Goal: Task Accomplishment & Management: Use online tool/utility

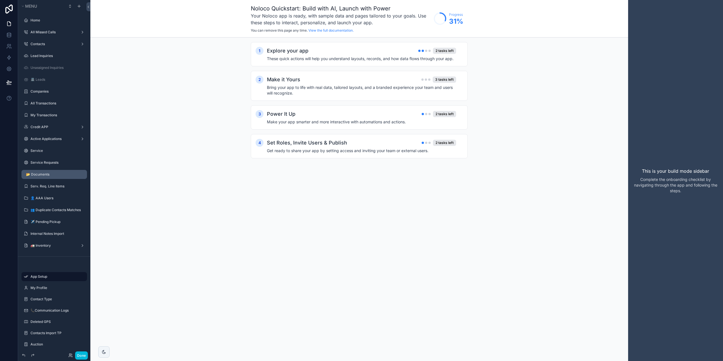
click at [48, 177] on div "📂 Documents" at bounding box center [56, 174] width 60 height 5
click at [47, 175] on label "📂 Documents" at bounding box center [55, 174] width 58 height 5
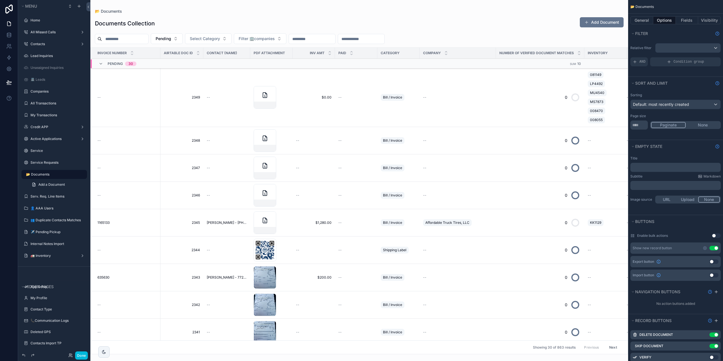
click at [196, 223] on div "scrollable content" at bounding box center [359, 180] width 538 height 361
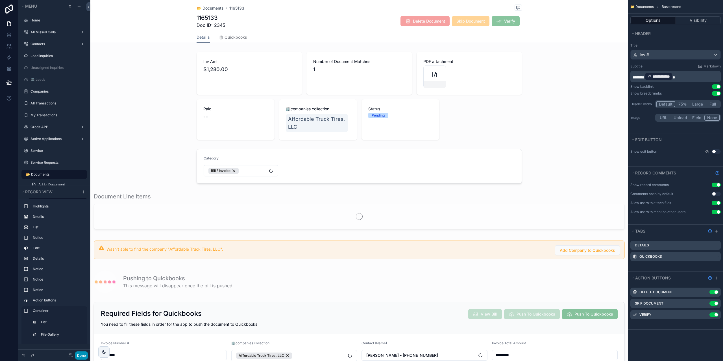
click at [83, 357] on button "Done" at bounding box center [81, 356] width 13 height 8
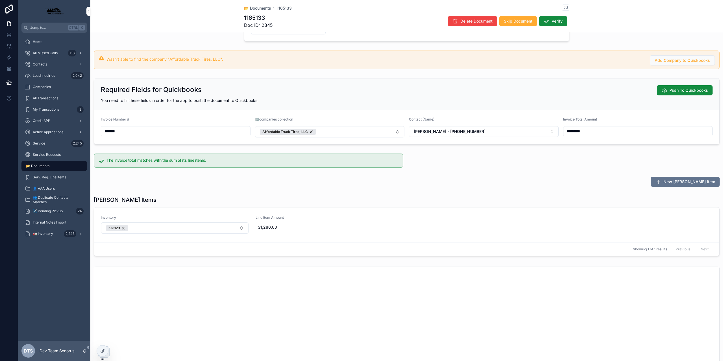
scroll to position [141, 0]
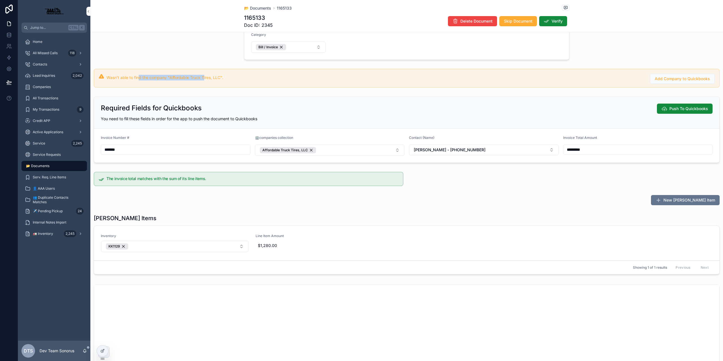
drag, startPoint x: 139, startPoint y: 77, endPoint x: 203, endPoint y: 77, distance: 64.1
click at [203, 77] on span "Wasn't able to find the company "Affordable Truck Tires, LLC"." at bounding box center [165, 77] width 117 height 5
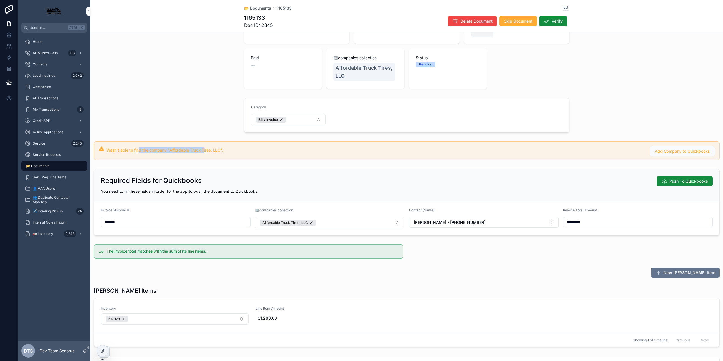
scroll to position [28, 0]
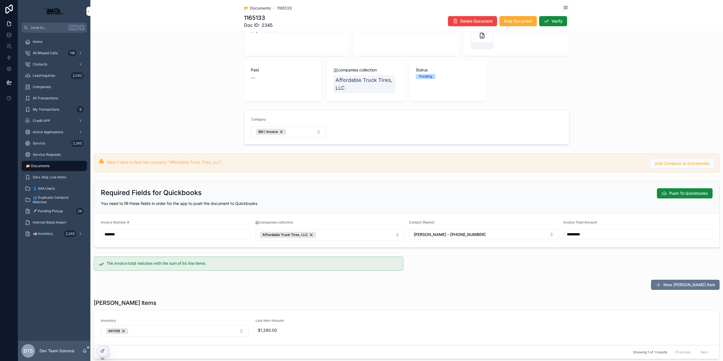
click at [272, 234] on span "Affordable Truck Tires, LLC" at bounding box center [284, 235] width 45 height 5
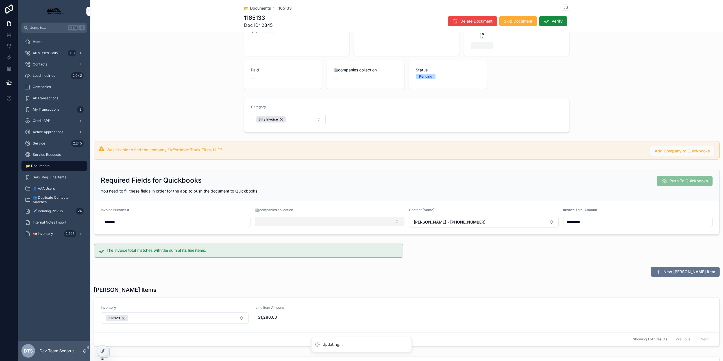
click at [354, 222] on button "Select Button" at bounding box center [330, 222] width 150 height 10
type input "*****"
click at [313, 243] on span "Affordable Truck Tires, LLC" at bounding box center [316, 244] width 51 height 6
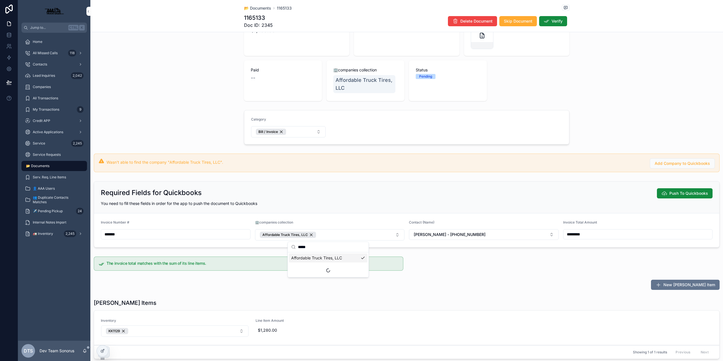
click at [344, 206] on div "Required Fields for Quickbooks Push To Quickbooks You need to fill these fields…" at bounding box center [407, 198] width 626 height 32
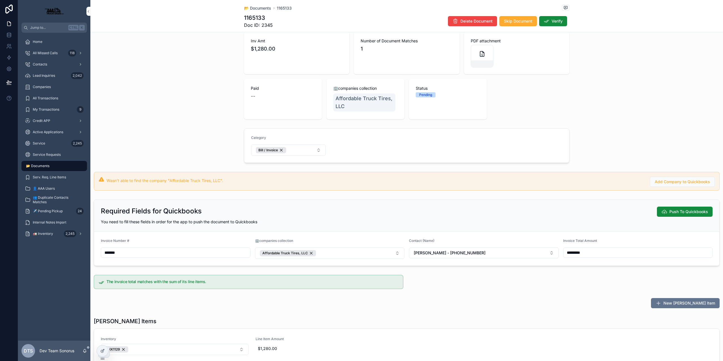
scroll to position [0, 0]
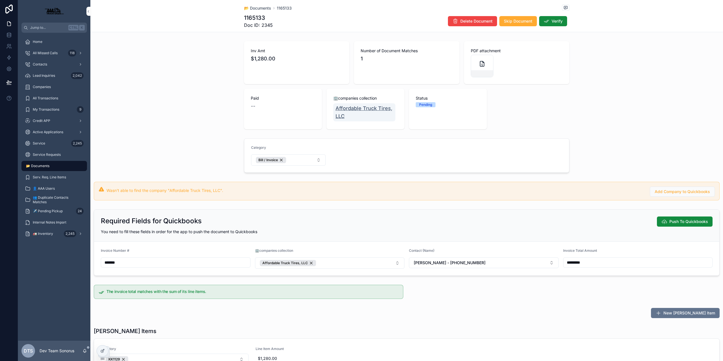
click at [353, 113] on span "Affordable Truck Tires, LLC" at bounding box center [365, 113] width 58 height 16
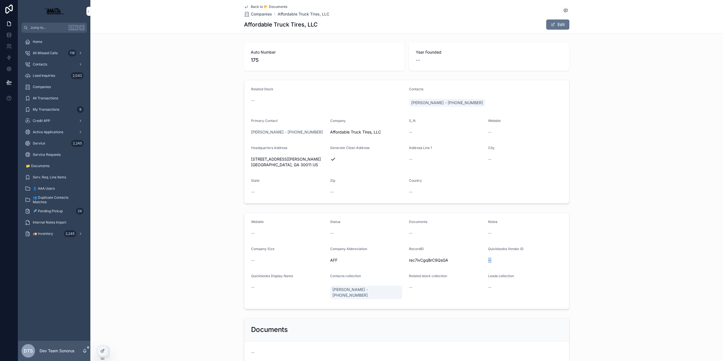
drag, startPoint x: 487, startPoint y: 262, endPoint x: 503, endPoint y: 257, distance: 17.5
click at [503, 257] on div "--" at bounding box center [525, 260] width 75 height 9
click at [497, 258] on div "--" at bounding box center [525, 261] width 75 height 6
click at [247, 8] on link "Back to 📂 Documents" at bounding box center [265, 7] width 43 height 5
